Goal: Information Seeking & Learning: Learn about a topic

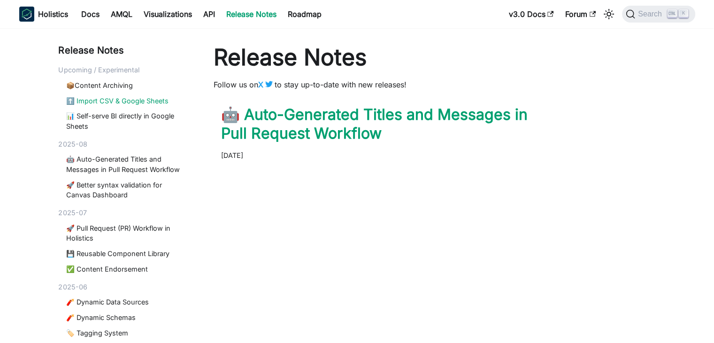
click at [140, 101] on link "⬆️ Import CSV & Google Sheets" at bounding box center [126, 101] width 121 height 10
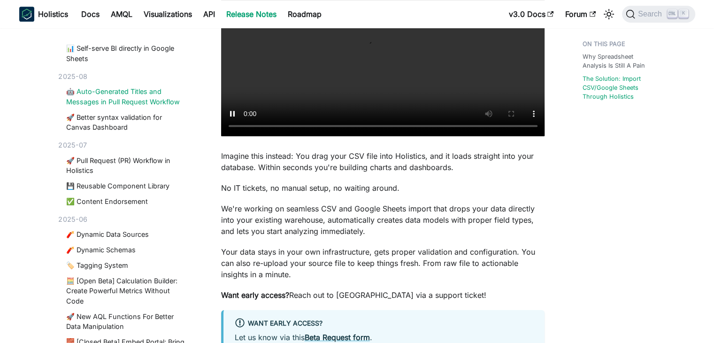
scroll to position [92, 0]
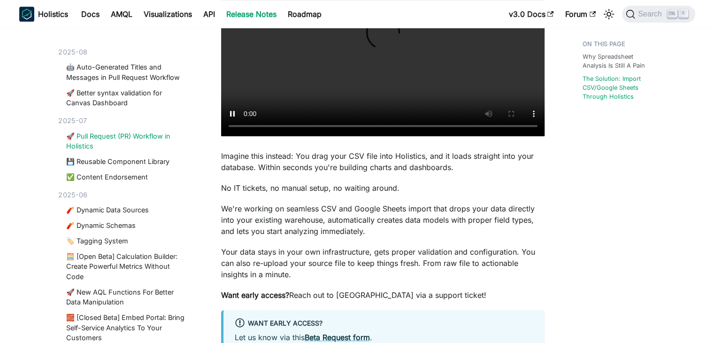
click at [130, 134] on link "🚀 Pull Request (PR) Workflow in Holistics" at bounding box center [126, 141] width 121 height 20
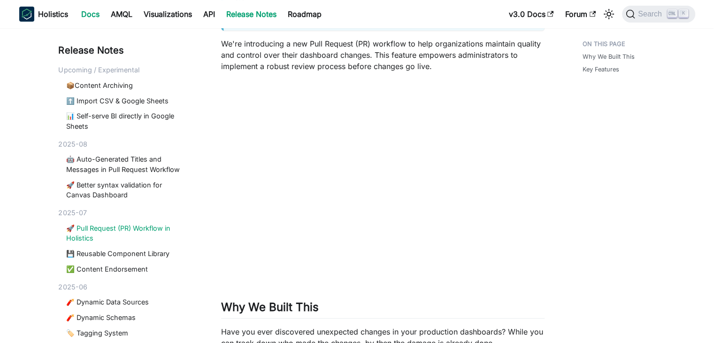
click at [99, 14] on link "Docs" at bounding box center [91, 14] width 30 height 15
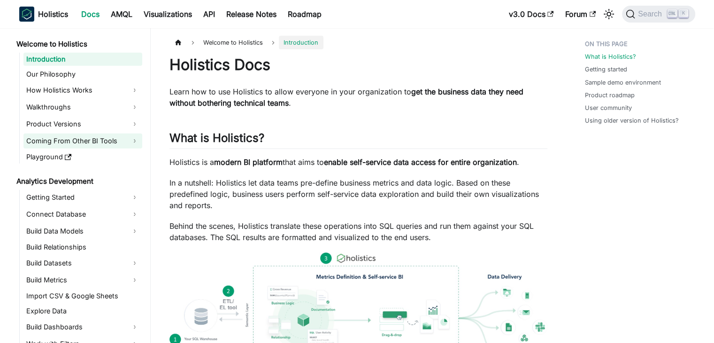
scroll to position [776, 0]
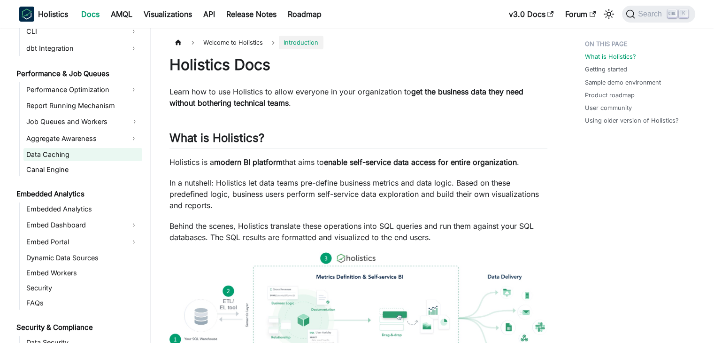
click at [60, 148] on link "Data Caching" at bounding box center [82, 154] width 119 height 13
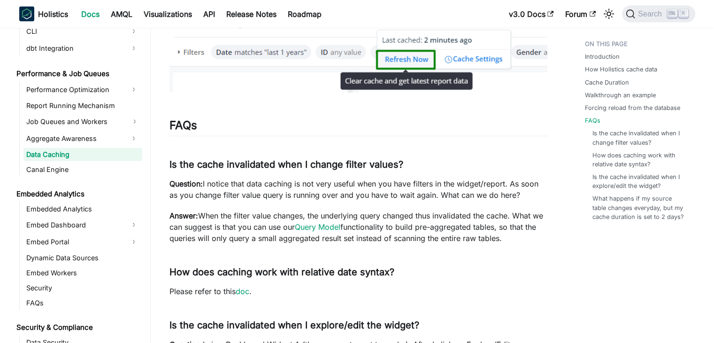
scroll to position [2207, 0]
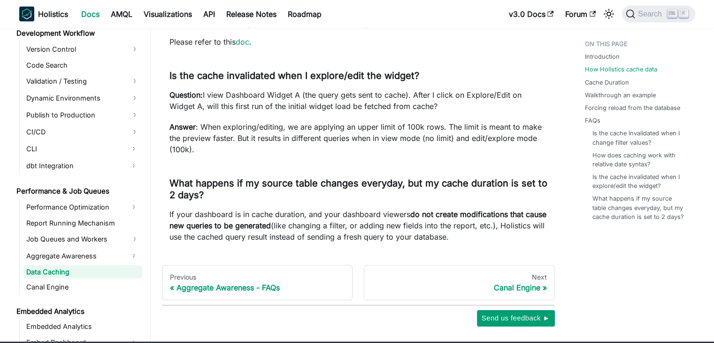
scroll to position [81, 0]
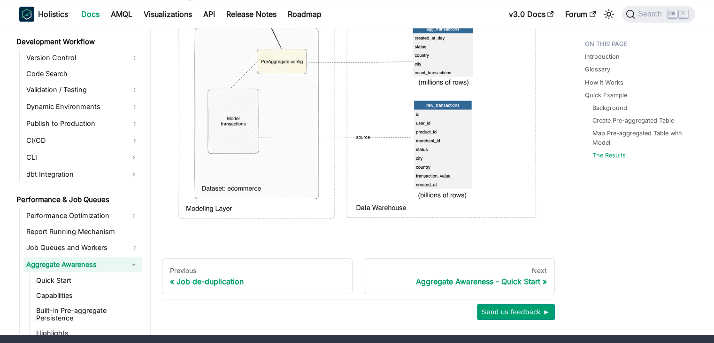
scroll to position [4553, 0]
